Goal: Obtain resource: Download file/media

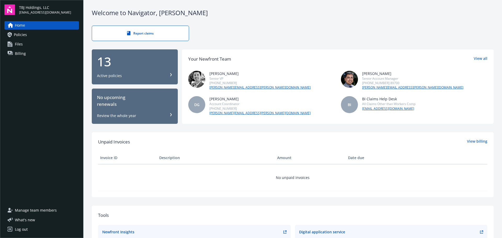
click at [131, 70] on div "13 Active policies" at bounding box center [135, 66] width 76 height 23
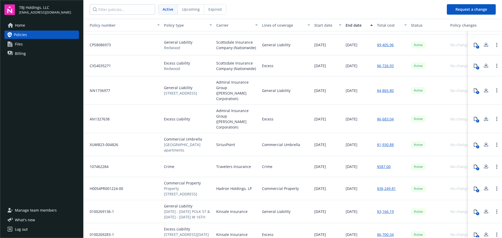
scroll to position [83, 0]
click at [485, 186] on icon at bounding box center [486, 187] width 3 height 3
